Goal: Transaction & Acquisition: Obtain resource

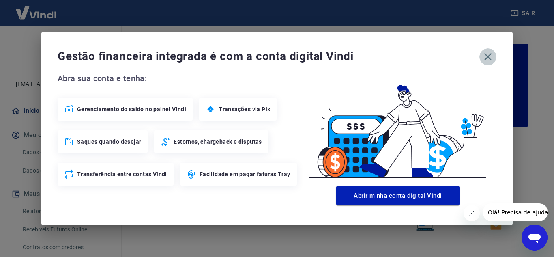
click at [491, 50] on button "button" at bounding box center [488, 56] width 17 height 17
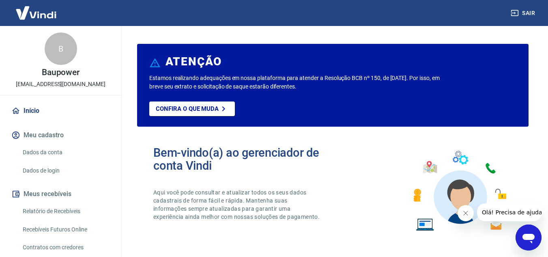
drag, startPoint x: 57, startPoint y: 216, endPoint x: 93, endPoint y: 207, distance: 37.5
click at [57, 216] on link "Relatório de Recebíveis" at bounding box center [65, 211] width 92 height 17
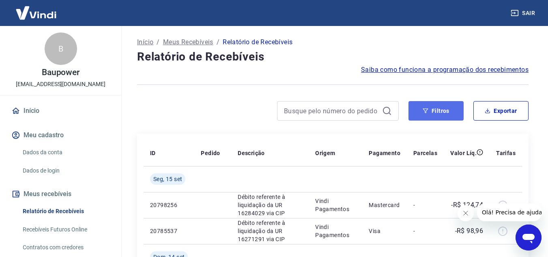
click at [445, 111] on button "Filtros" at bounding box center [436, 110] width 55 height 19
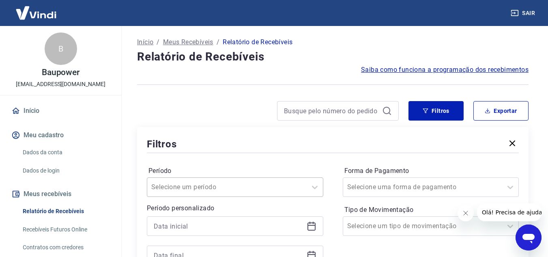
click at [228, 186] on div "Selecione um período" at bounding box center [235, 186] width 177 height 19
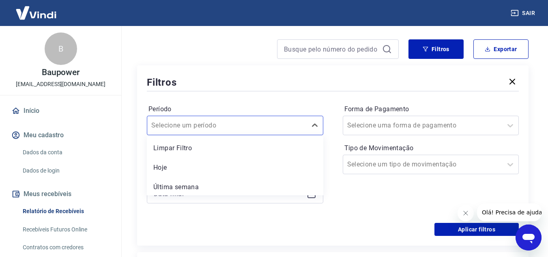
click at [367, 207] on div "Forma de Pagamento Selecione uma forma de pagamento Tipo de Movimentação Seleci…" at bounding box center [431, 158] width 177 height 110
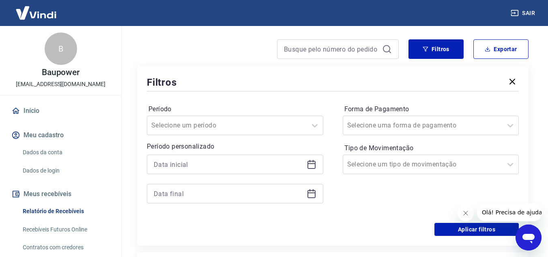
click at [313, 168] on icon at bounding box center [312, 164] width 10 height 10
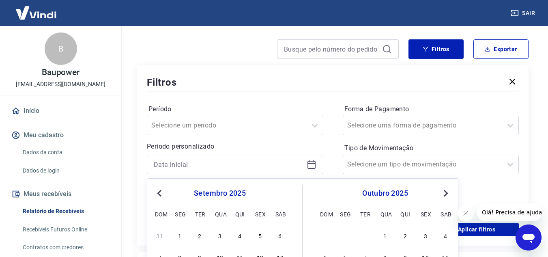
click at [160, 194] on span "Previous Month" at bounding box center [160, 192] width 0 height 9
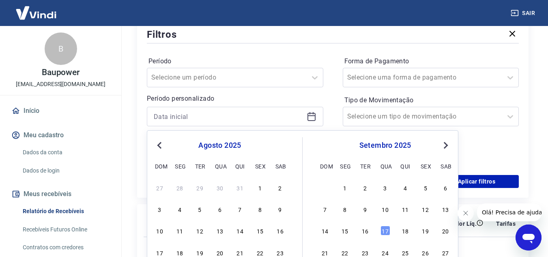
scroll to position [183, 0]
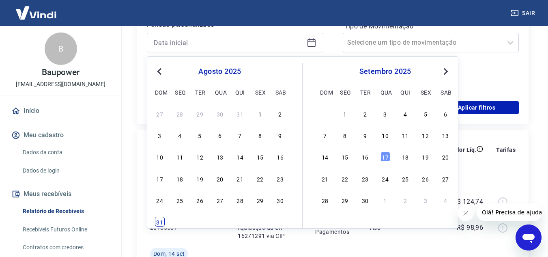
click at [162, 219] on div "31" at bounding box center [160, 222] width 10 height 10
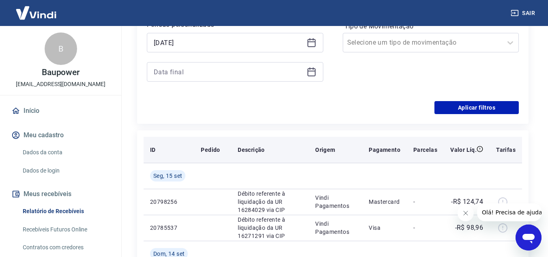
type input "[DATE]"
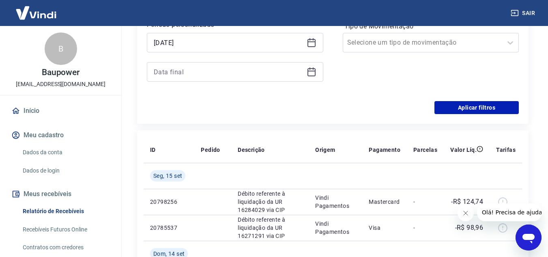
click at [314, 68] on icon at bounding box center [312, 72] width 10 height 10
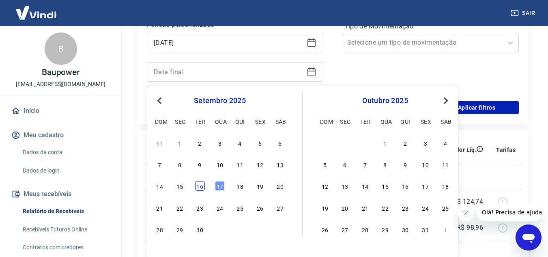
click at [203, 188] on div "16" at bounding box center [200, 186] width 10 height 10
type input "[DATE]"
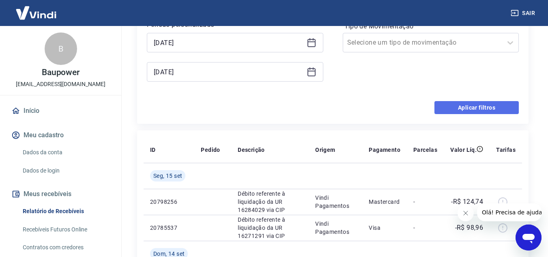
click at [476, 105] on button "Aplicar filtros" at bounding box center [477, 107] width 84 height 13
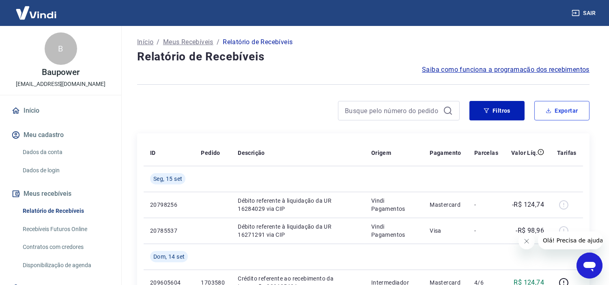
click at [553, 111] on button "Exportar" at bounding box center [562, 110] width 55 height 19
type input "[DATE]"
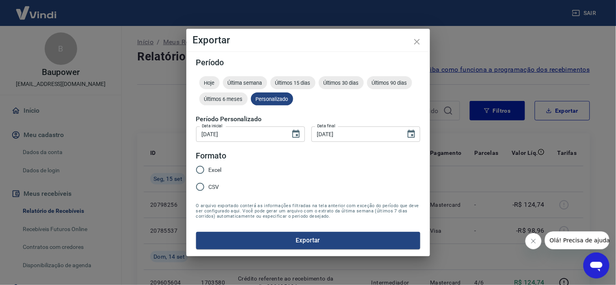
click at [208, 172] on input "Excel" at bounding box center [200, 170] width 17 height 17
radio input "true"
click at [286, 242] on button "Exportar" at bounding box center [308, 240] width 224 height 17
